Goal: Transaction & Acquisition: Purchase product/service

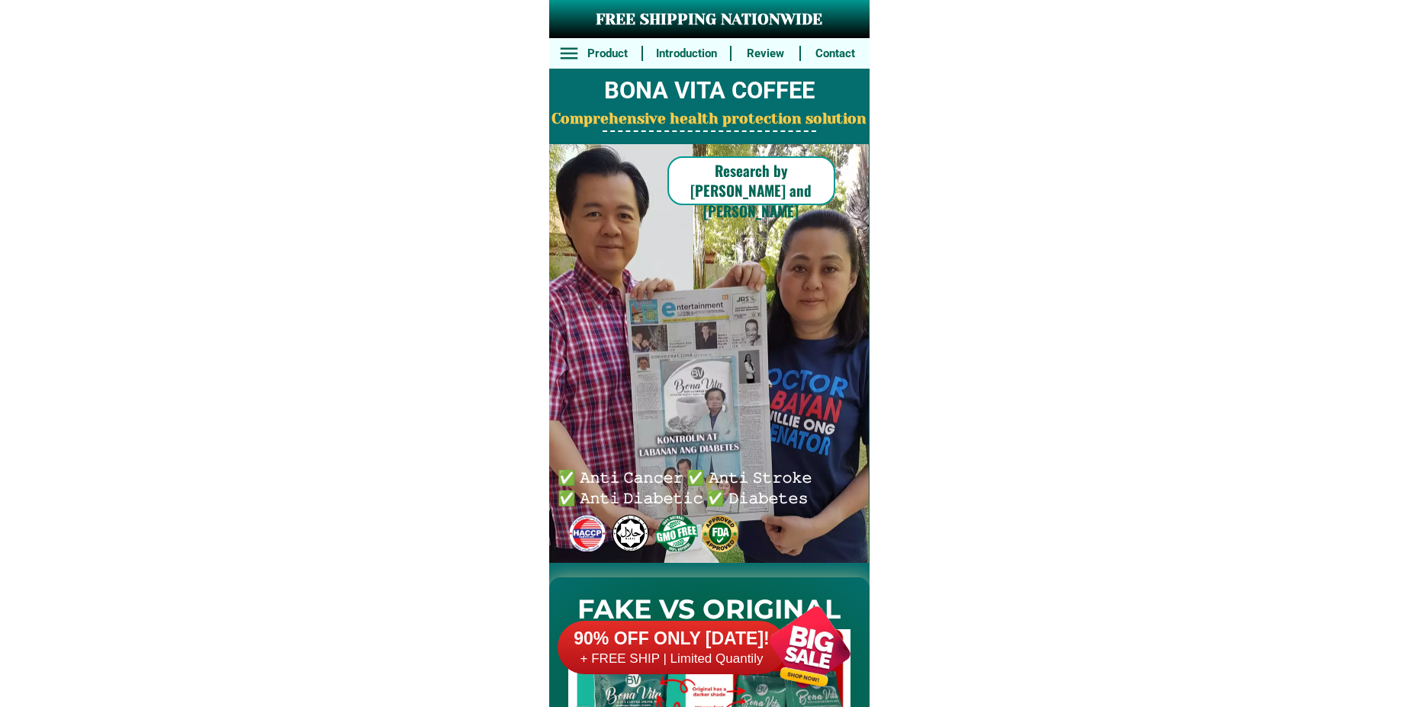
scroll to position [11216, 0]
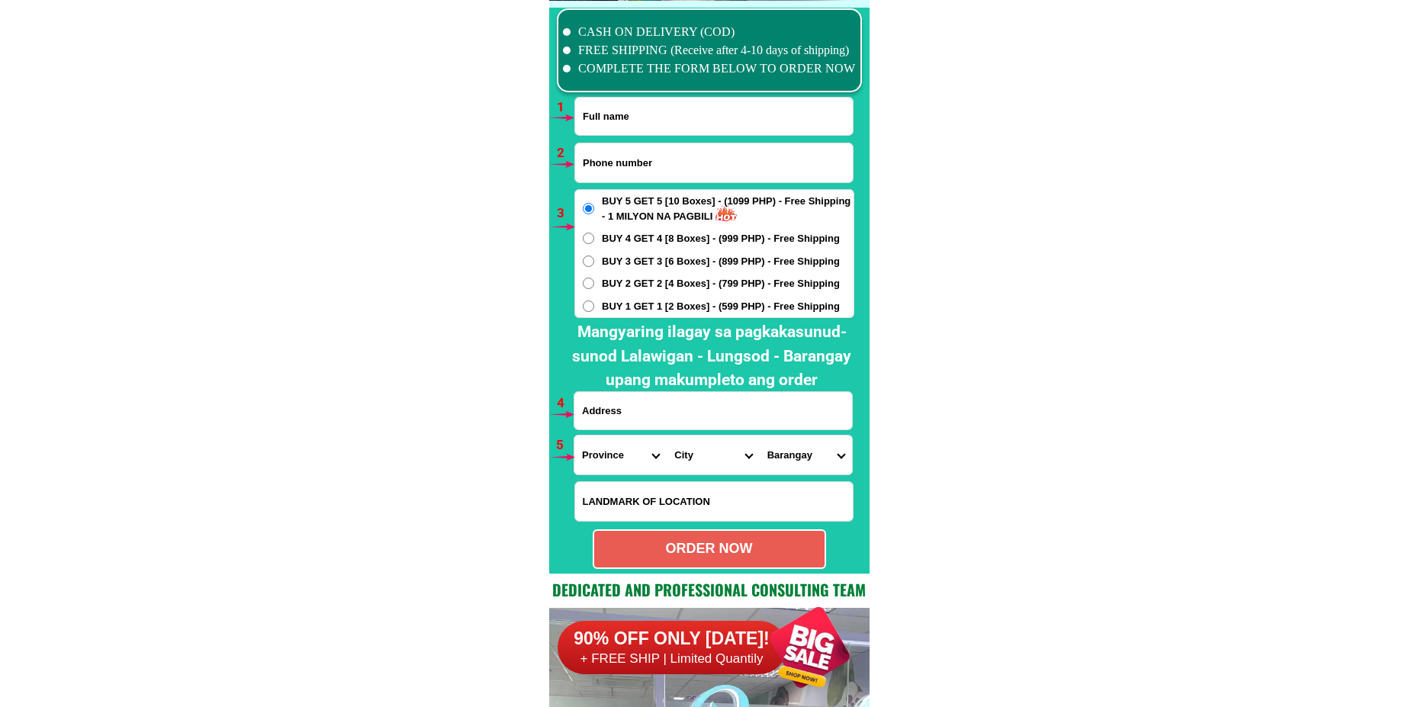
click at [653, 133] on input "Input full_name" at bounding box center [714, 116] width 278 height 37
click at [647, 123] on input "Input full_name" at bounding box center [714, 116] width 278 height 37
paste input "[PERSON_NAME]"
type input "[PERSON_NAME]"
click at [657, 158] on input "Input phone_number" at bounding box center [714, 162] width 278 height 39
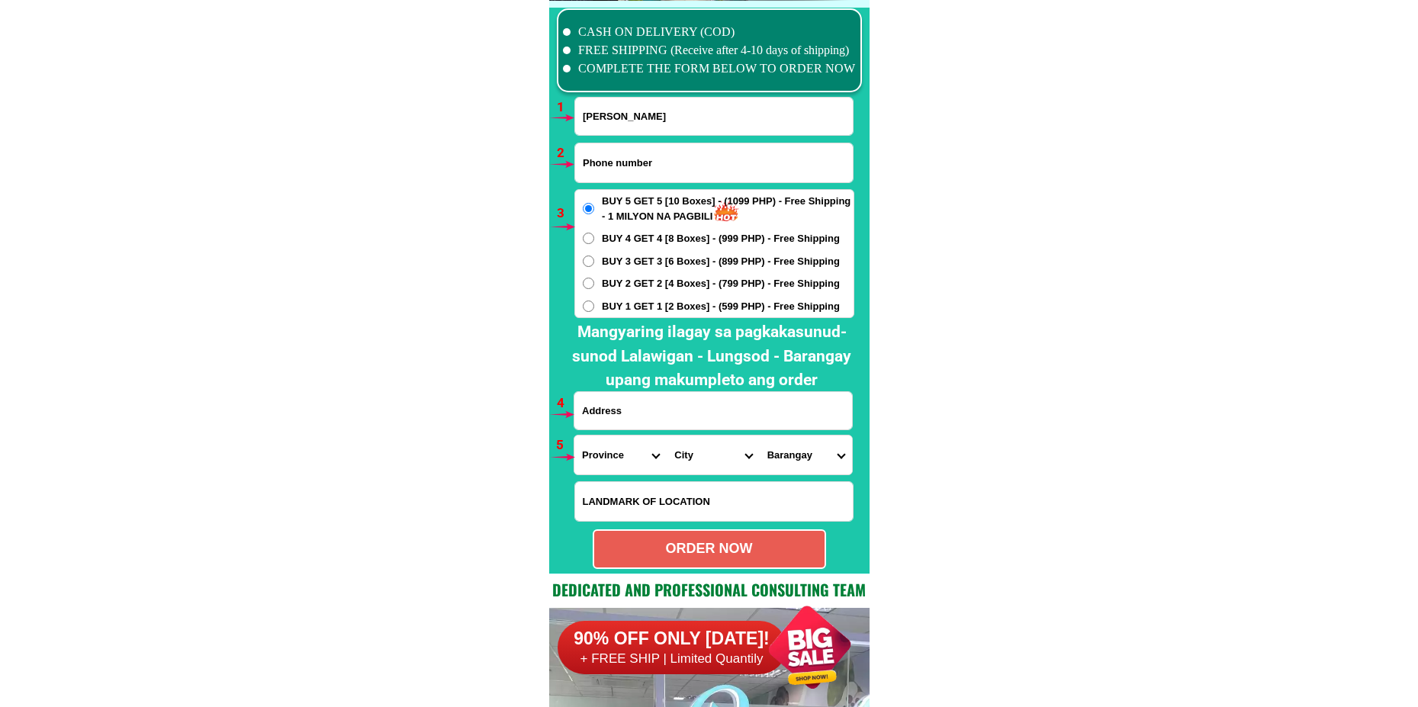
paste input "0960 848 6568"
click at [613, 165] on input "0960 848 6568" at bounding box center [714, 162] width 278 height 39
click at [613, 169] on input "0960 848 6568" at bounding box center [714, 162] width 278 height 39
click at [612, 164] on input "0960 848 6568" at bounding box center [714, 162] width 278 height 39
click at [625, 162] on input "0960848 6568" at bounding box center [714, 162] width 278 height 39
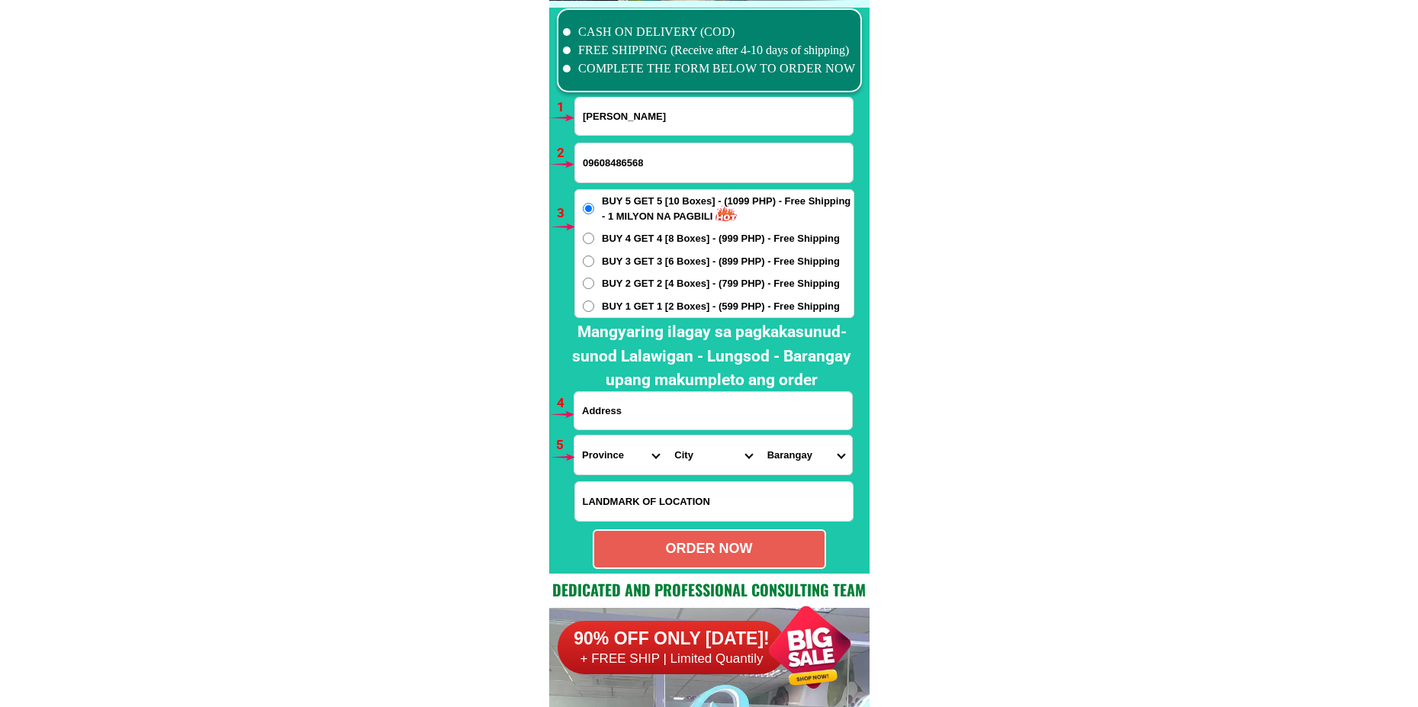
type input "09608486568"
click at [632, 286] on span "BUY 2 GET 2 [4 Boxes] - (799 PHP) - Free Shipping" at bounding box center [721, 283] width 238 height 15
click at [594, 286] on input "BUY 2 GET 2 [4 Boxes] - (799 PHP) - Free Shipping" at bounding box center [588, 283] width 11 height 11
radio input "true"
drag, startPoint x: 619, startPoint y: 414, endPoint x: 685, endPoint y: 403, distance: 67.3
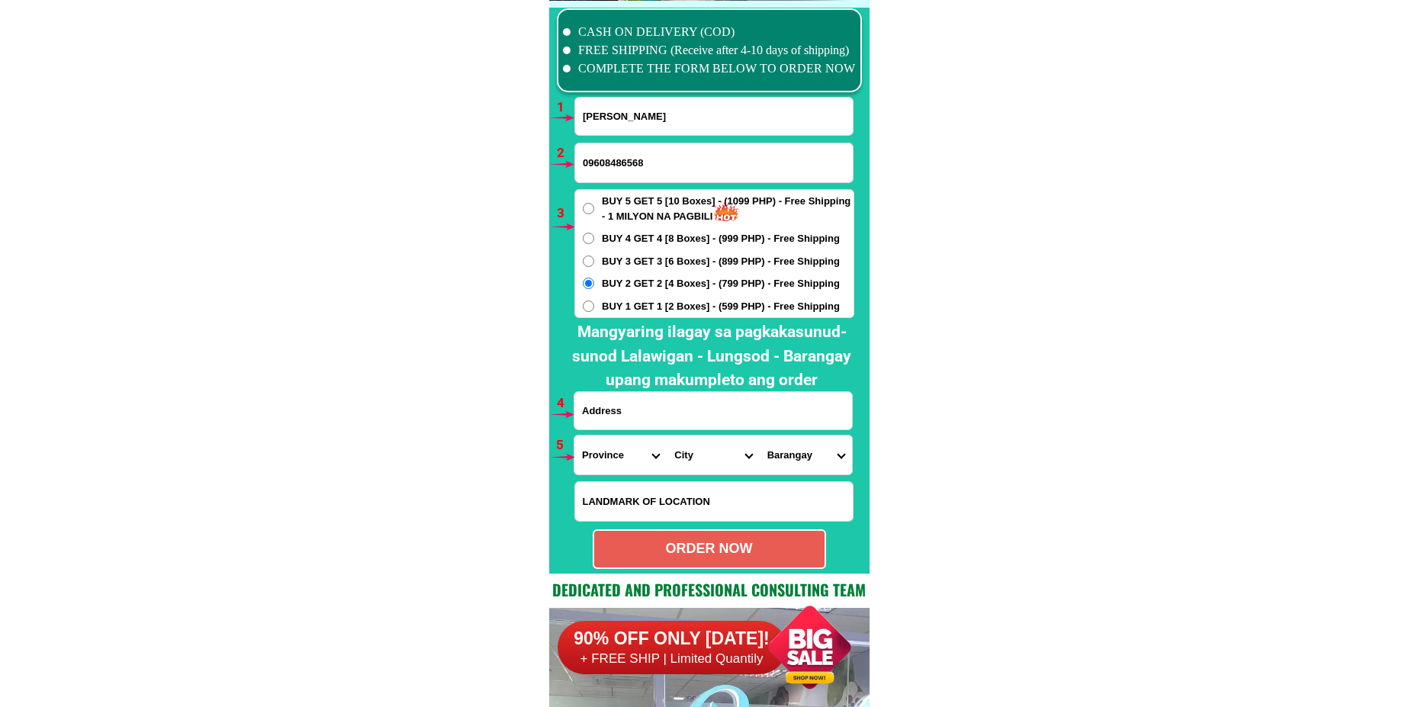
click at [618, 413] on input "Input address" at bounding box center [713, 410] width 278 height 37
paste input "St.Brgy.Bangcuangan Sta [PERSON_NAME]"
type input "St.Brgy.Bangcuangan Sta [PERSON_NAME]"
click at [606, 452] on select "Province [GEOGRAPHIC_DATA] [GEOGRAPHIC_DATA][PERSON_NAME][GEOGRAPHIC_DATA][GEOG…" at bounding box center [620, 454] width 92 height 39
click at [574, 435] on select "Province [GEOGRAPHIC_DATA] [GEOGRAPHIC_DATA][PERSON_NAME][GEOGRAPHIC_DATA][GEOG…" at bounding box center [620, 454] width 92 height 39
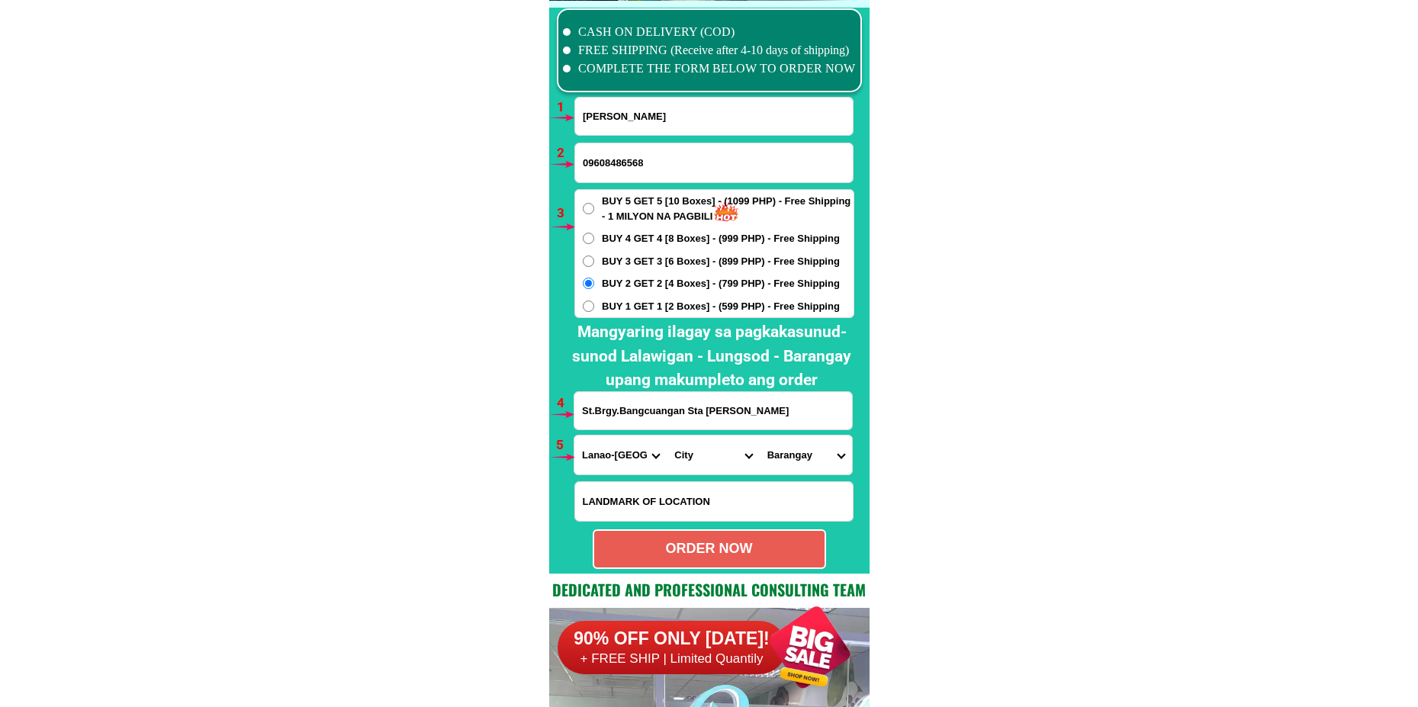
click at [621, 455] on select "Province [GEOGRAPHIC_DATA] [GEOGRAPHIC_DATA][PERSON_NAME][GEOGRAPHIC_DATA][GEOG…" at bounding box center [620, 454] width 92 height 39
select select "63_516"
click at [574, 435] on select "Province [GEOGRAPHIC_DATA] [GEOGRAPHIC_DATA][PERSON_NAME][GEOGRAPHIC_DATA][GEOG…" at bounding box center [620, 454] width 92 height 39
click at [696, 459] on select "City Ampatuan [PERSON_NAME]-[PERSON_NAME]-anggal-midtimbang Datu-blah-t.-sinsua…" at bounding box center [713, 454] width 92 height 39
select select "63_5161252"
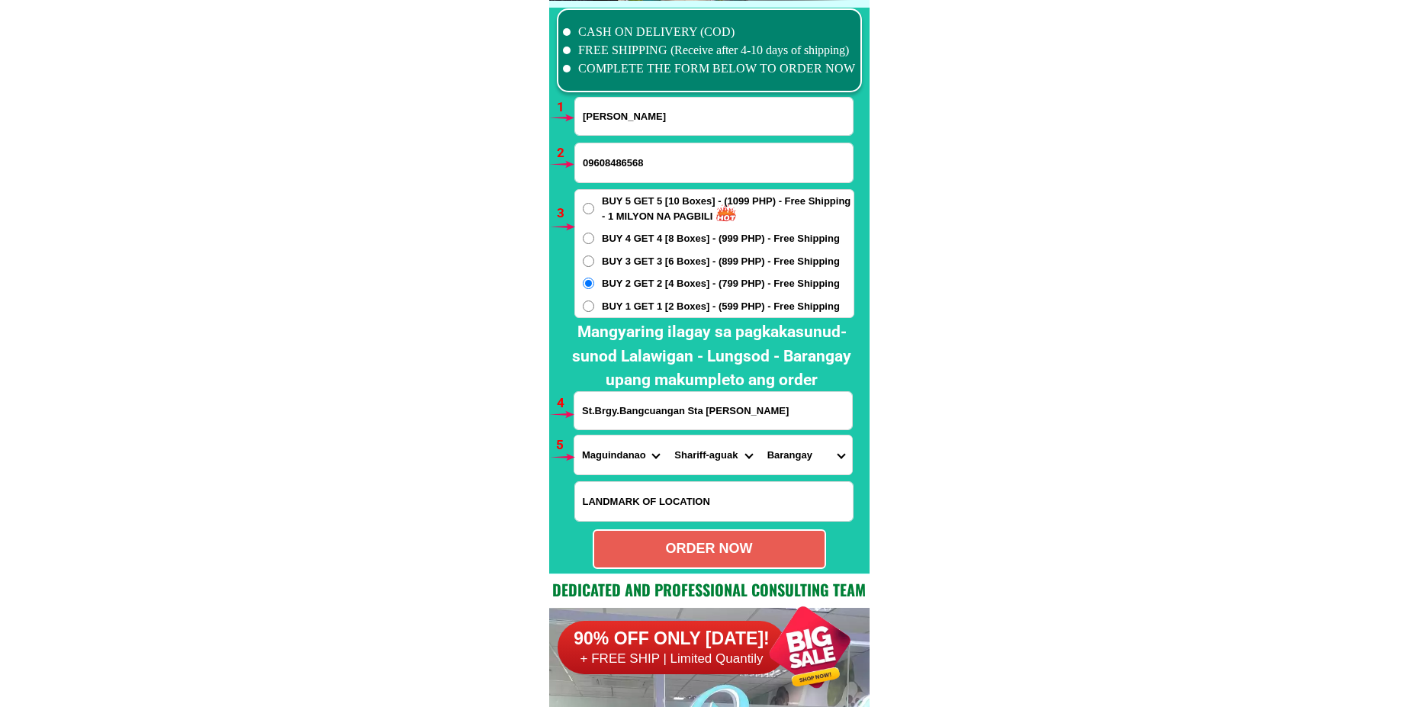
drag, startPoint x: 625, startPoint y: 456, endPoint x: 632, endPoint y: 450, distance: 9.8
click at [625, 456] on select "Province [GEOGRAPHIC_DATA] [GEOGRAPHIC_DATA][PERSON_NAME][GEOGRAPHIC_DATA][GEOG…" at bounding box center [620, 454] width 92 height 39
select select "63_880"
click at [574, 435] on select "Province [GEOGRAPHIC_DATA] [GEOGRAPHIC_DATA][PERSON_NAME][GEOGRAPHIC_DATA][GEOG…" at bounding box center [620, 454] width 92 height 39
click at [681, 471] on select "City Boac [PERSON_NAME][GEOGRAPHIC_DATA][GEOGRAPHIC_DATA]-[GEOGRAPHIC_DATA][PER…" at bounding box center [713, 454] width 92 height 39
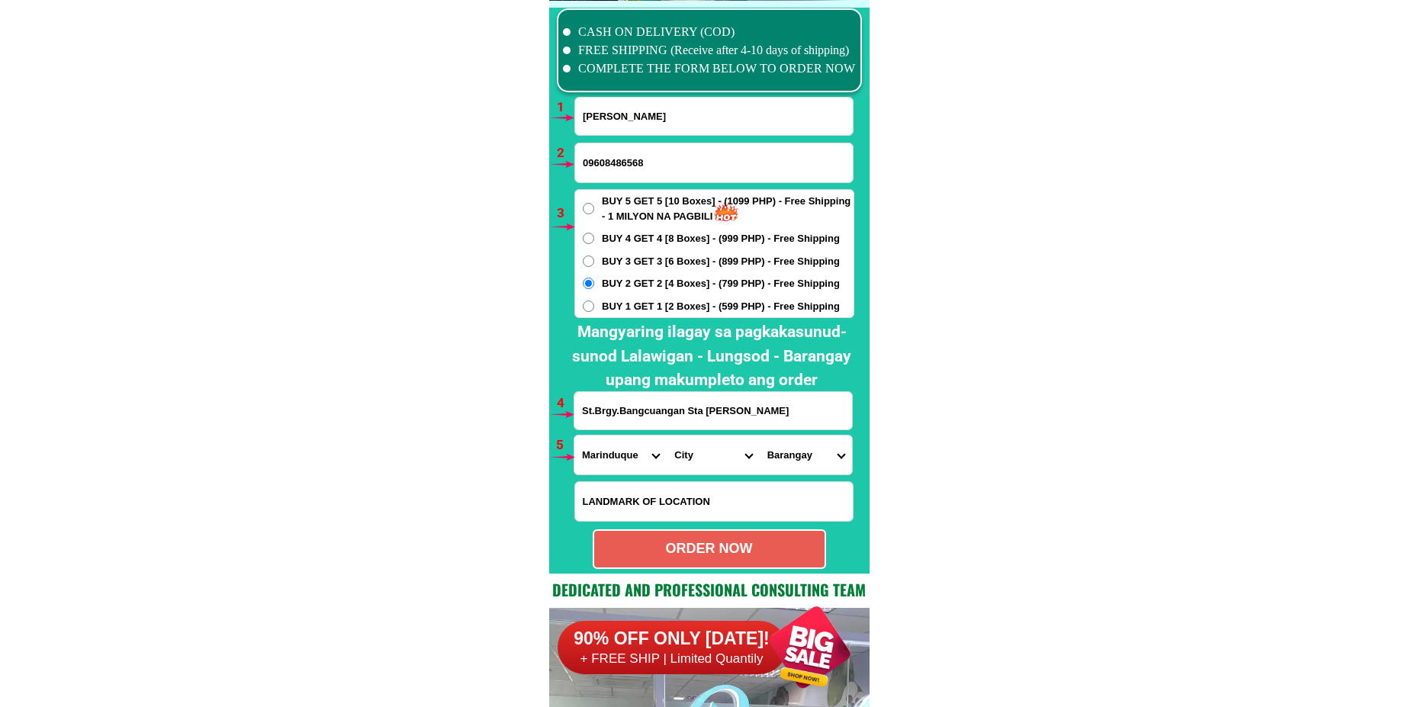
select select "63_8809300"
click at [667, 435] on select "City Boac [PERSON_NAME][GEOGRAPHIC_DATA][GEOGRAPHIC_DATA]-[GEOGRAPHIC_DATA][PER…" at bounding box center [713, 454] width 92 height 39
click at [807, 469] on select "Barangay Alobo Angas Aturan Bagong silang pob. Bagong silang pob. (2nd zone) Ba…" at bounding box center [806, 454] width 92 height 39
select select "63_88093002462"
click at [760, 435] on select "Barangay Alobo Angas Aturan Bagong silang pob. Bagong silang pob. (2nd zone) Ba…" at bounding box center [806, 454] width 92 height 39
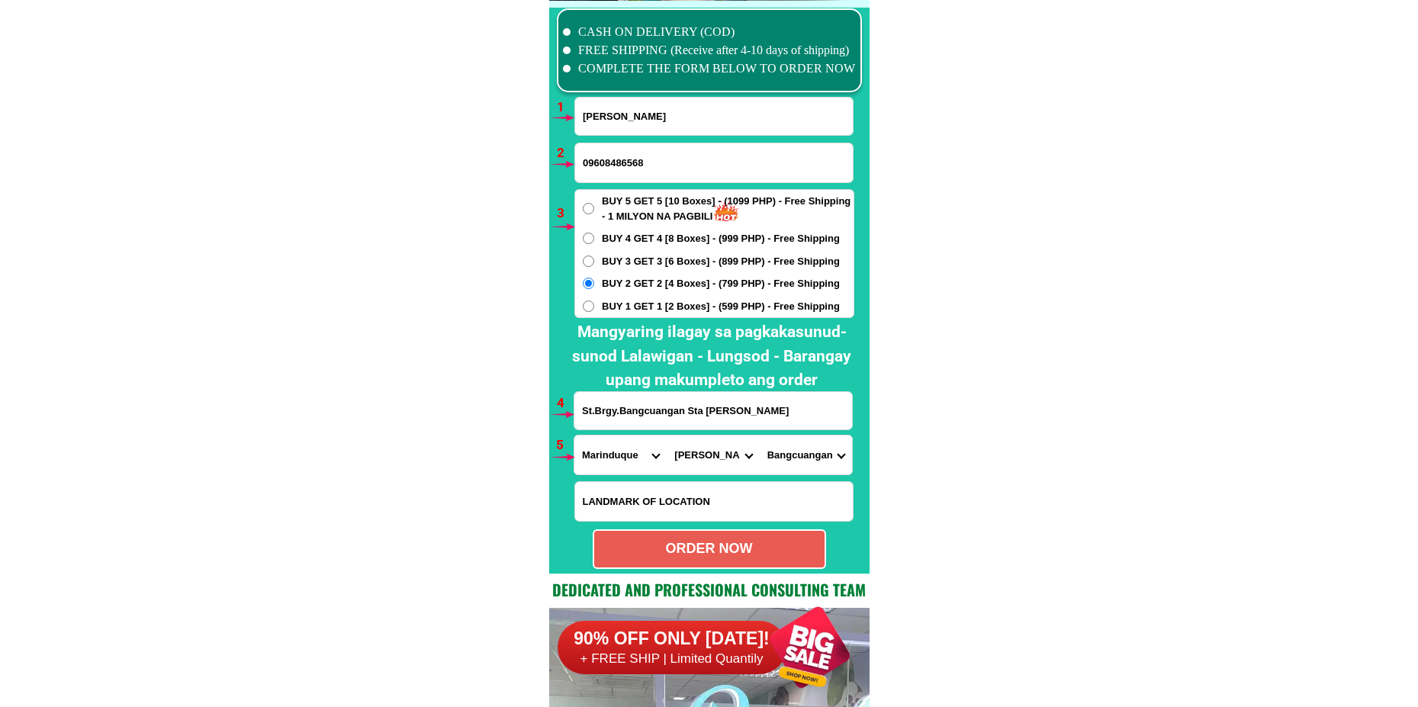
click at [722, 558] on div "ORDER NOW" at bounding box center [709, 548] width 230 height 21
type input "St.Brgy.Bangcuangan Sta [PERSON_NAME]"
radio input "true"
